Goal: Find specific page/section: Find specific page/section

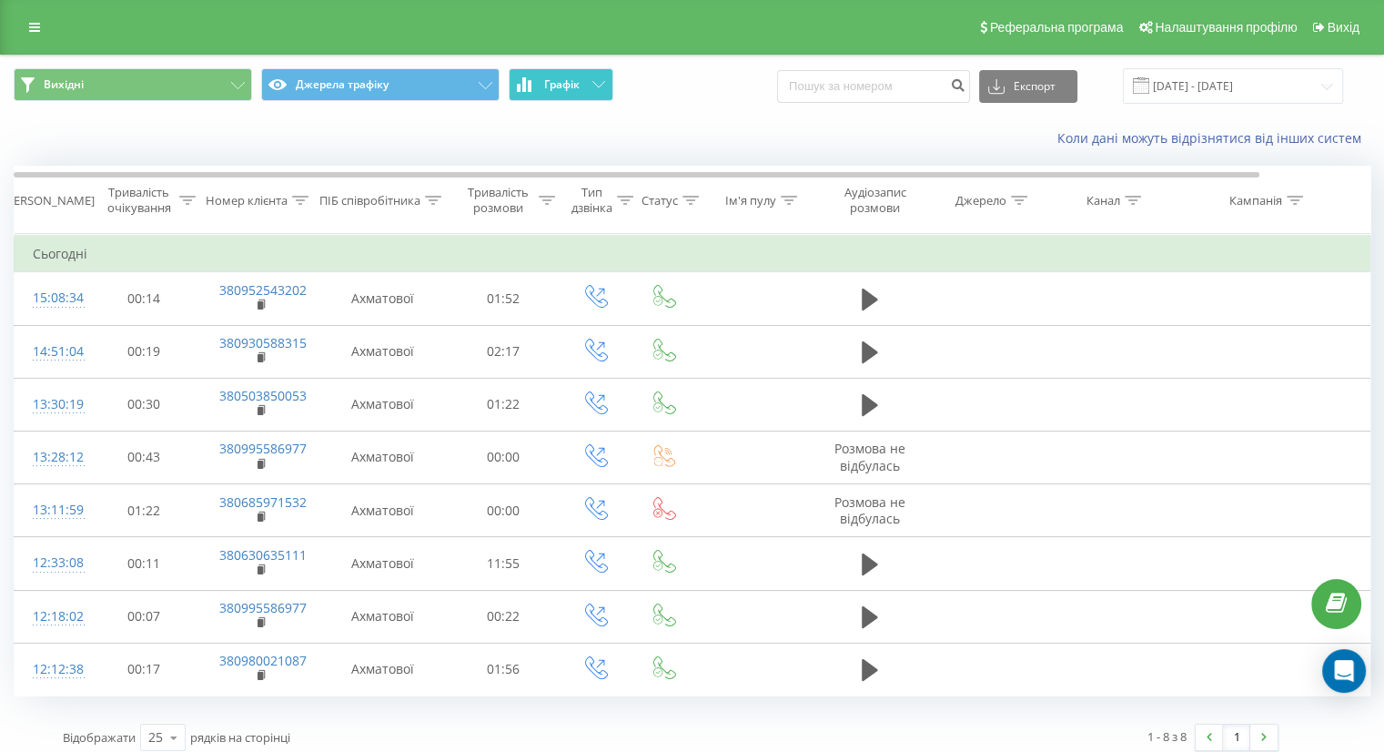
click at [561, 89] on span "Графік" at bounding box center [561, 84] width 35 height 13
